Goal: Transaction & Acquisition: Purchase product/service

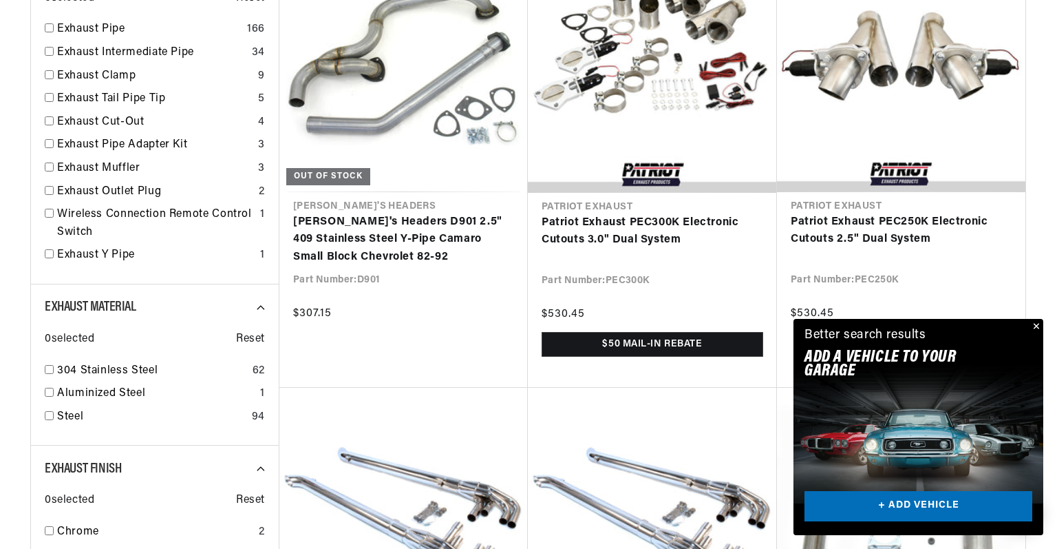
scroll to position [0, 1719]
click at [1040, 327] on button "Close" at bounding box center [1035, 327] width 17 height 17
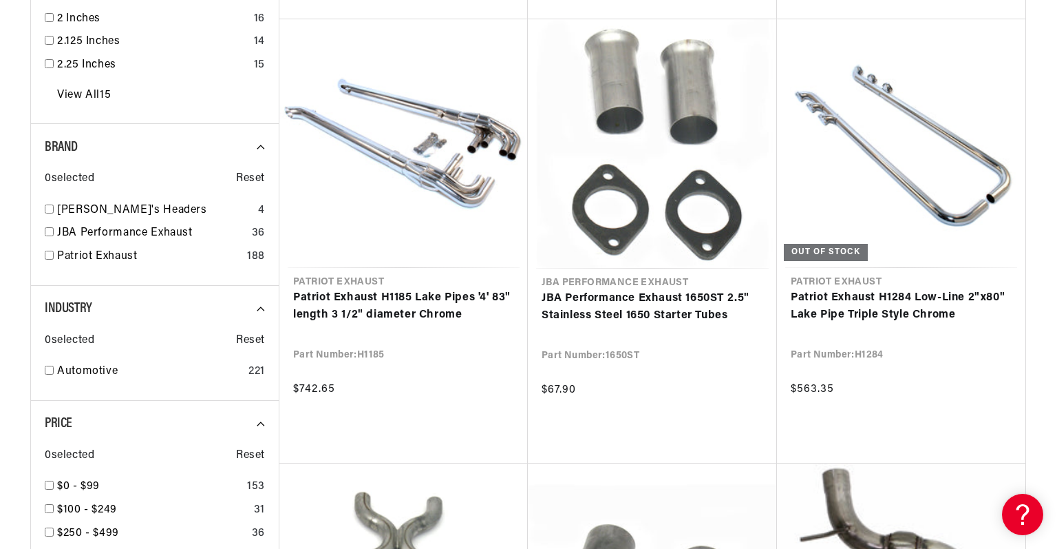
scroll to position [1415, 0]
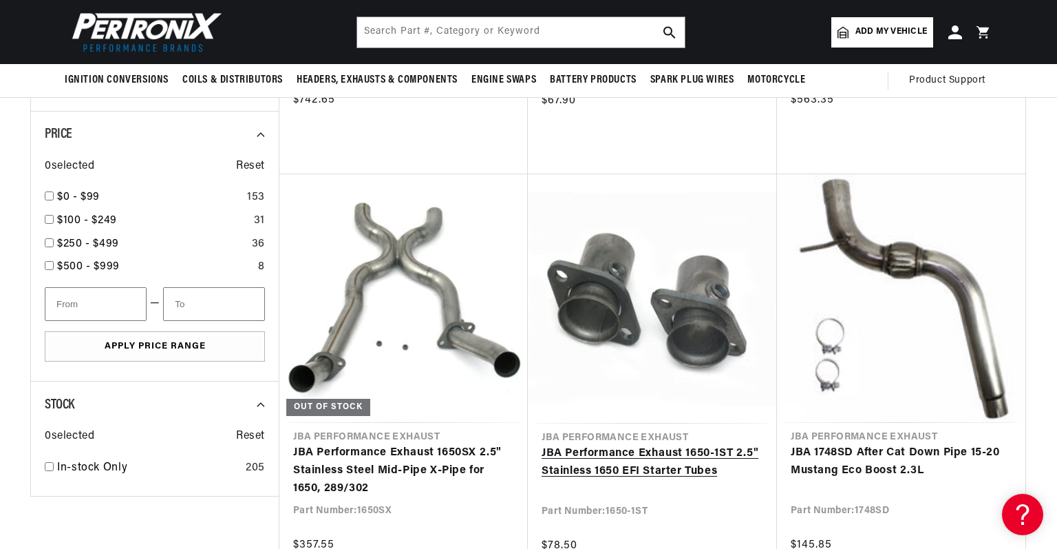
scroll to position [0, 1719]
click at [628, 455] on link "JBA Performance Exhaust 1650-1ST 2.5" Stainless 1650 EFI Starter Tubes" at bounding box center [653, 462] width 222 height 35
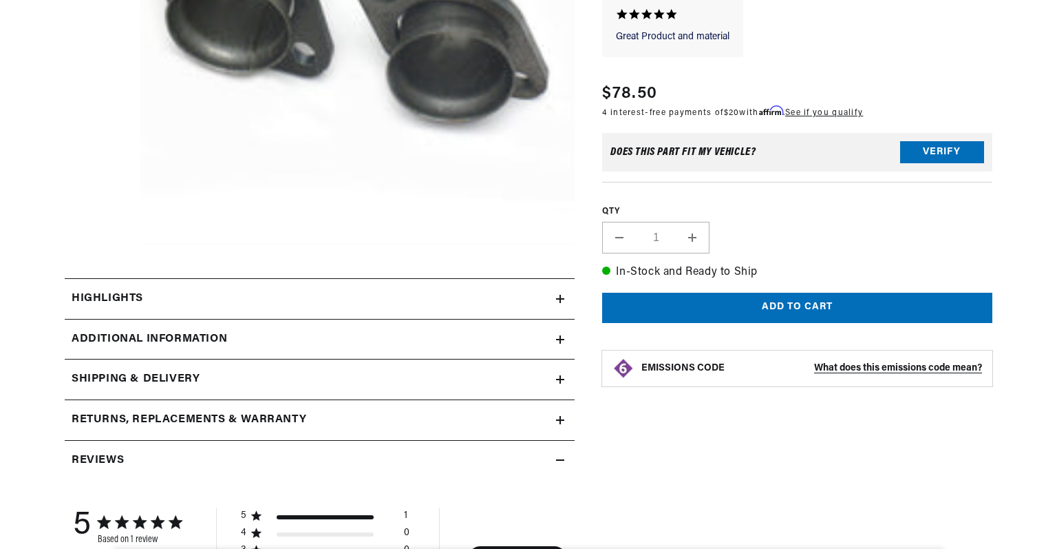
scroll to position [505, 0]
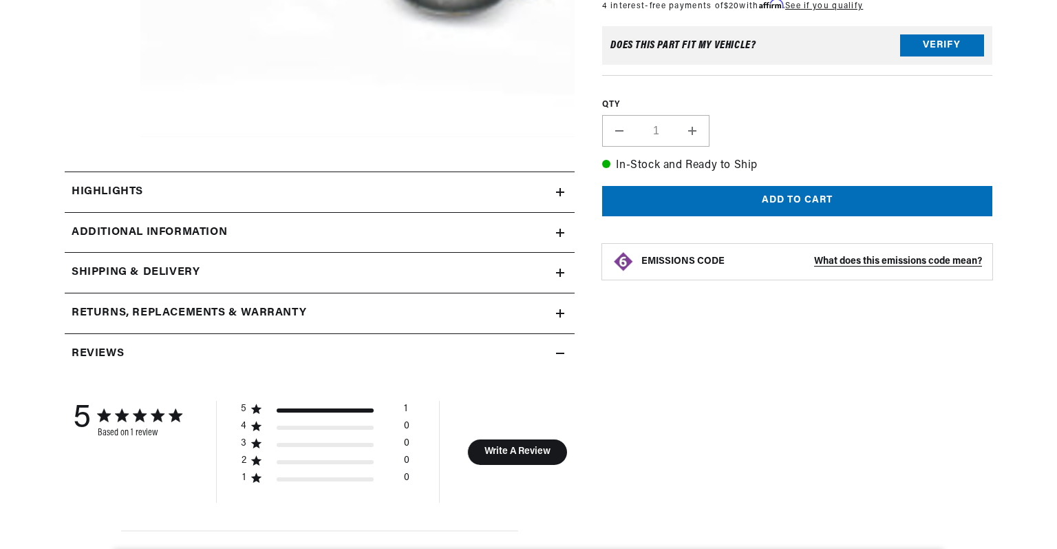
click at [218, 222] on summary "Additional Information" at bounding box center [320, 233] width 510 height 40
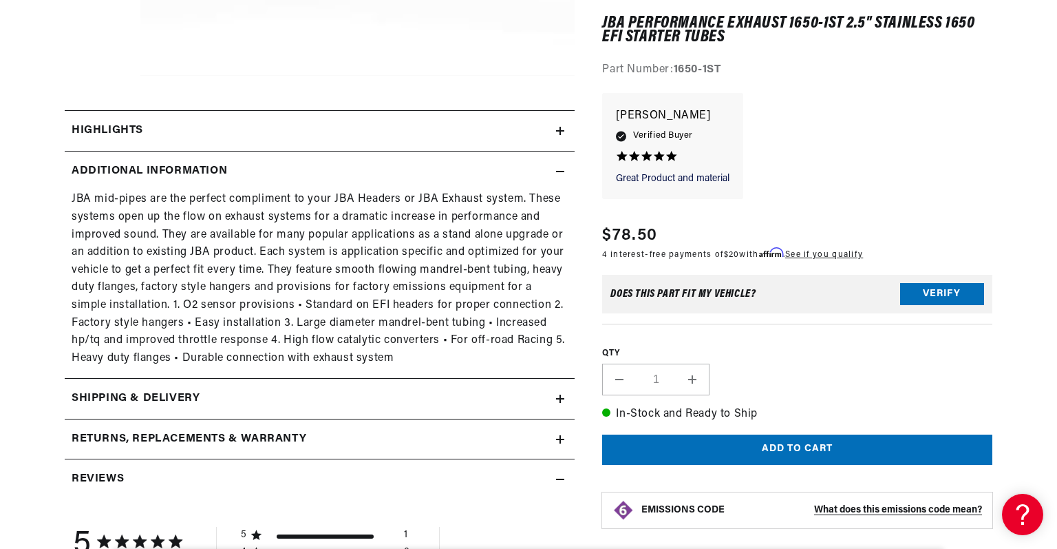
scroll to position [597, 0]
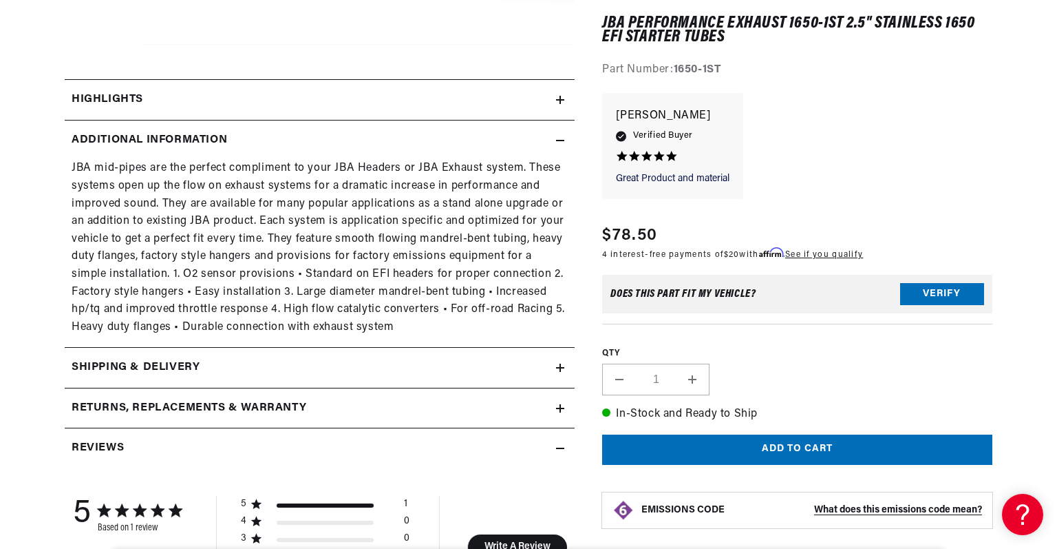
click at [176, 104] on div "Highlights" at bounding box center [311, 100] width 492 height 18
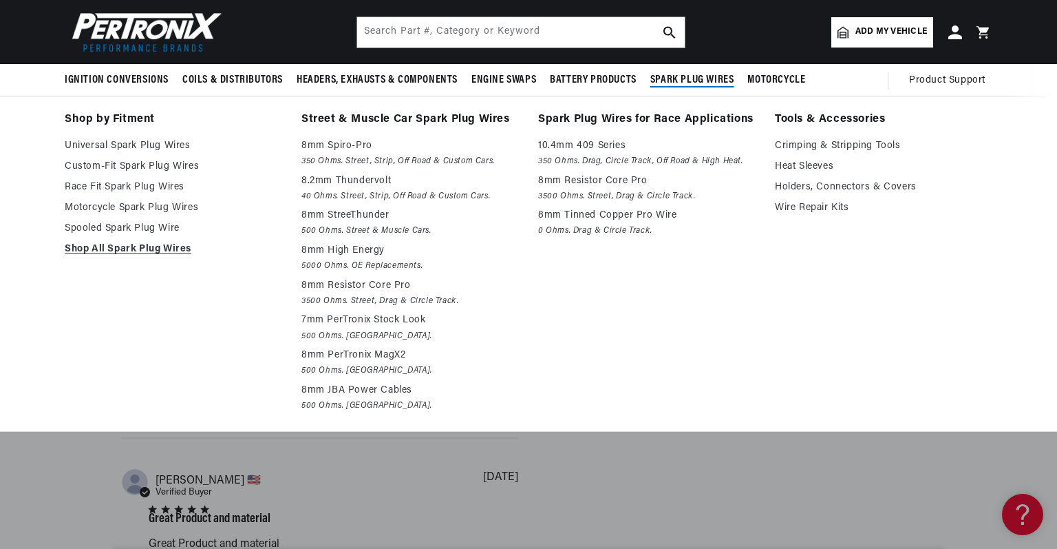
scroll to position [1285, 0]
click at [591, 341] on li "Spark Plug Wires for Race Applications 10.4mm 409 Series 350 Ohms. Drag, Circle…" at bounding box center [647, 263] width 218 height 306
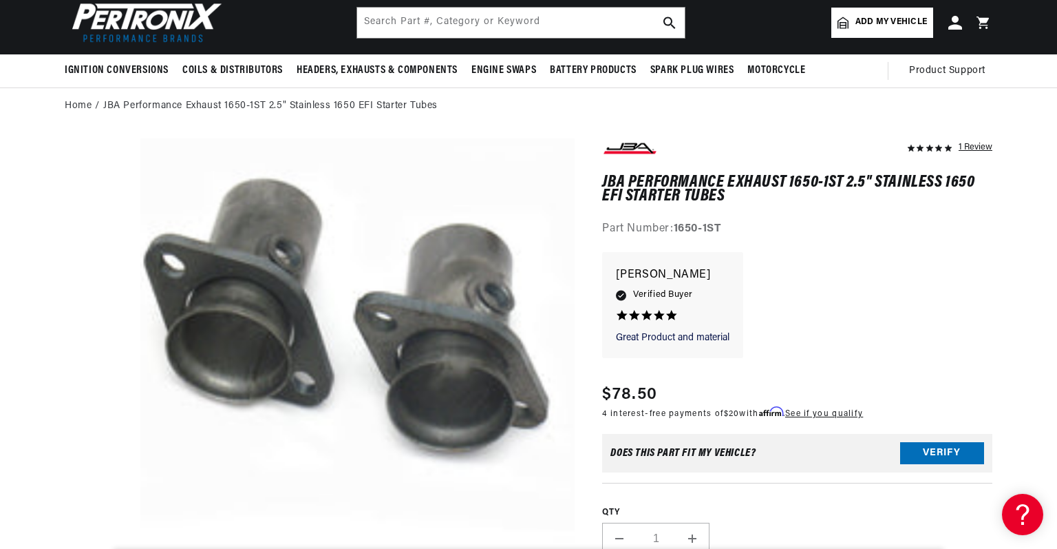
scroll to position [0, 0]
